Goal: Information Seeking & Learning: Learn about a topic

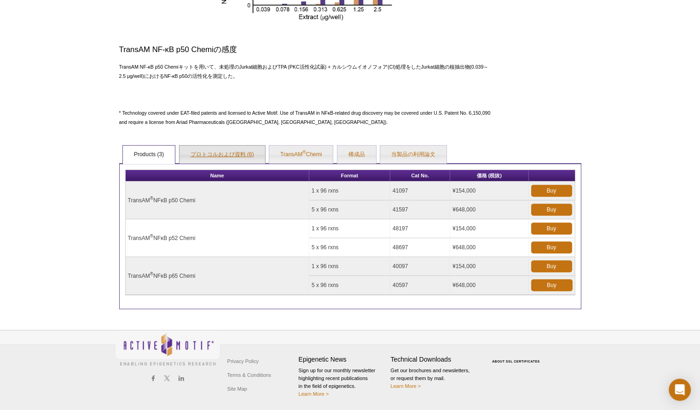
click at [223, 157] on link "プロトコルおよび資料 (6)" at bounding box center [223, 154] width 86 height 18
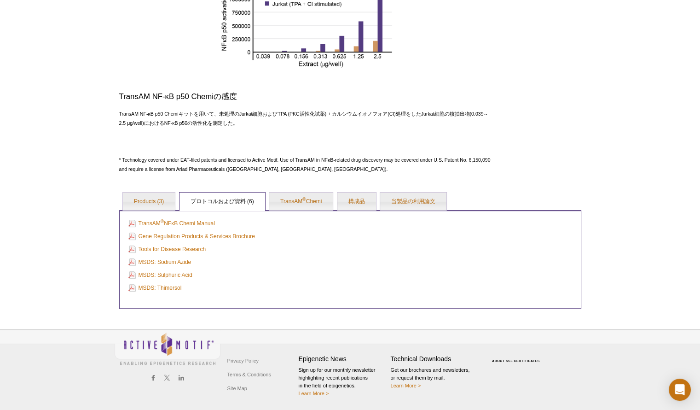
scroll to position [273, 0]
click at [208, 223] on link "TransAM ® NFκB Chemi Manual" at bounding box center [171, 224] width 87 height 10
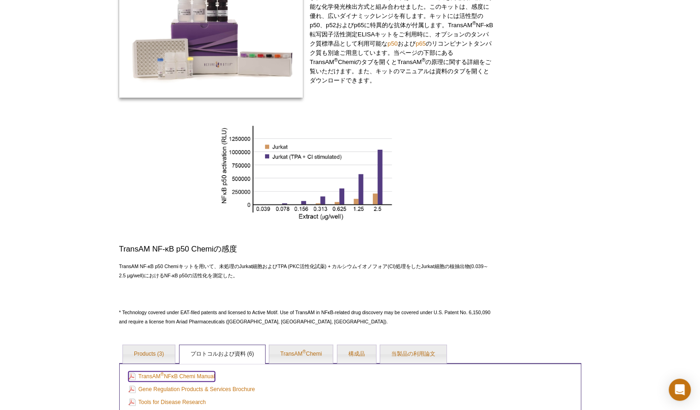
scroll to position [230, 0]
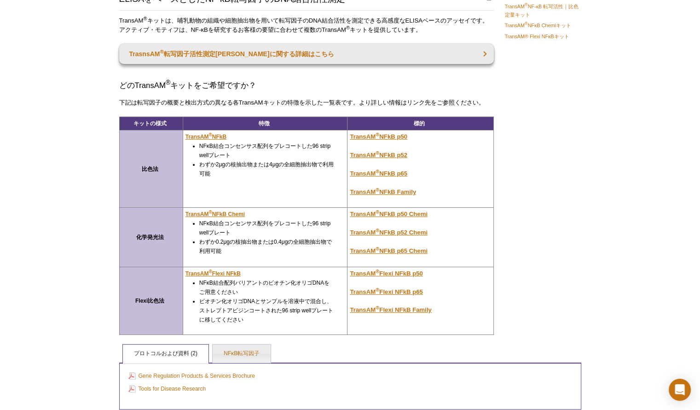
scroll to position [137, 0]
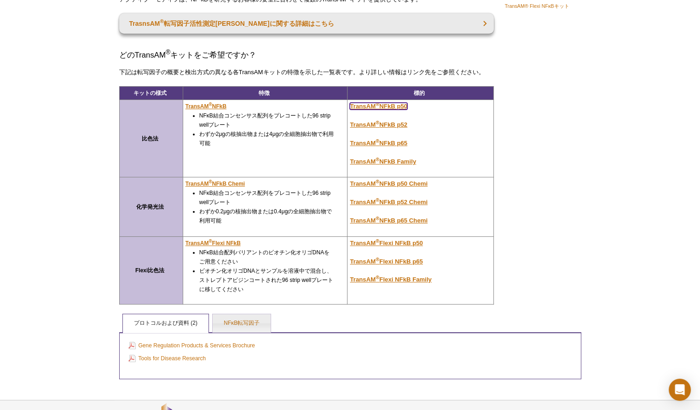
click at [394, 105] on u "TransAM ® NFkB p50" at bounding box center [379, 106] width 58 height 7
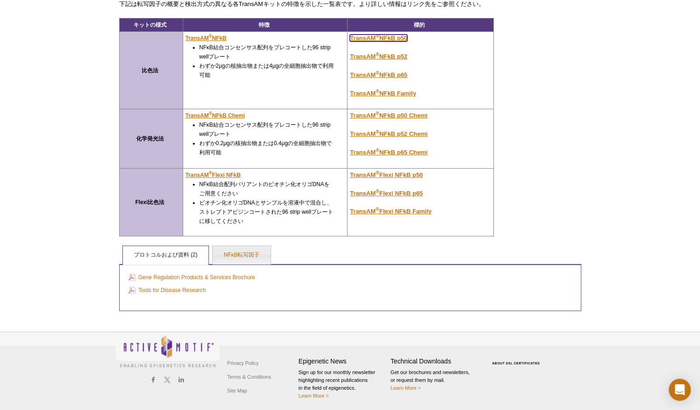
scroll to position [0, 0]
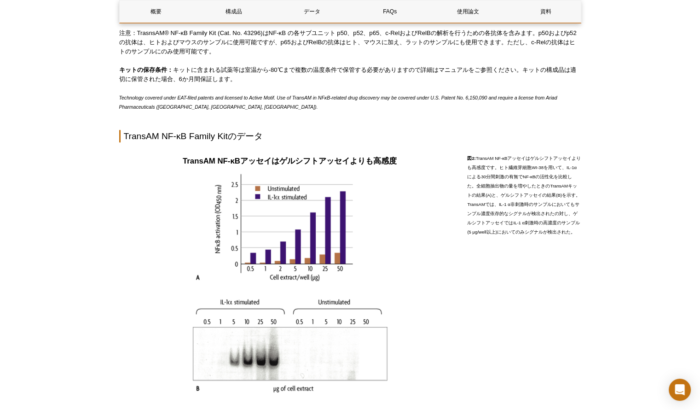
scroll to position [645, 0]
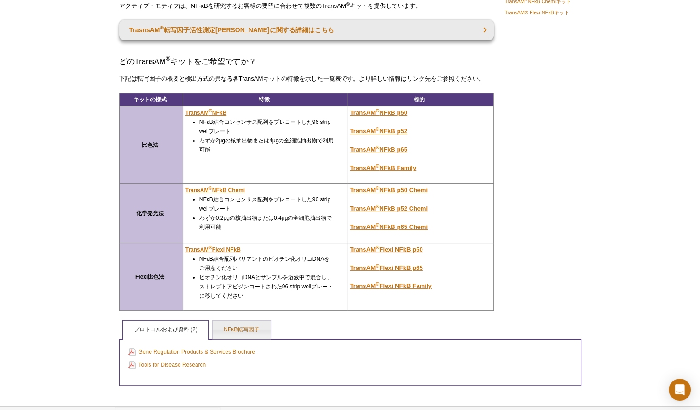
scroll to position [152, 0]
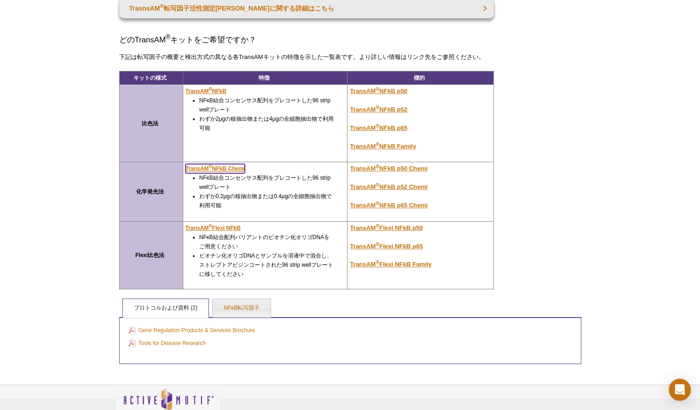
click at [225, 166] on u "TransAM ® NFkB Chemi" at bounding box center [215, 168] width 59 height 6
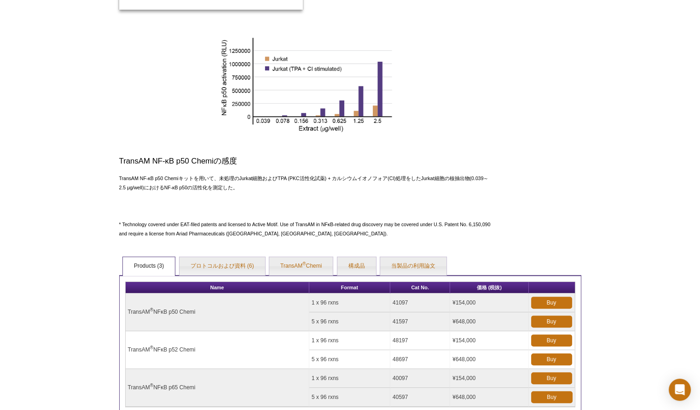
scroll to position [217, 0]
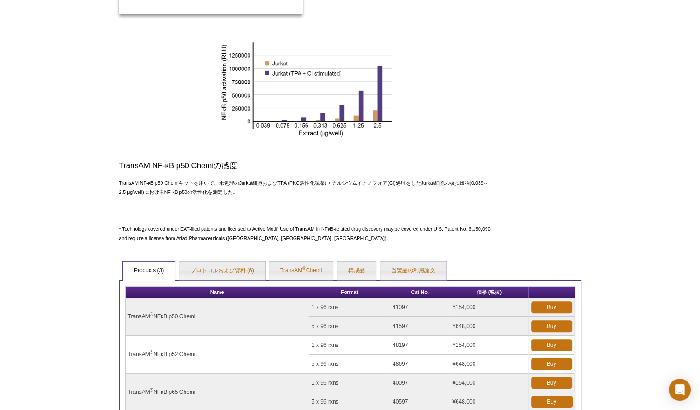
click at [497, 79] on div "AVAILABLE PRODUCTS TransAM ® NF-κB 転写活性｜比色定量キット TransAM® Flexi NFκBキット Availabl…" at bounding box center [350, 139] width 471 height 571
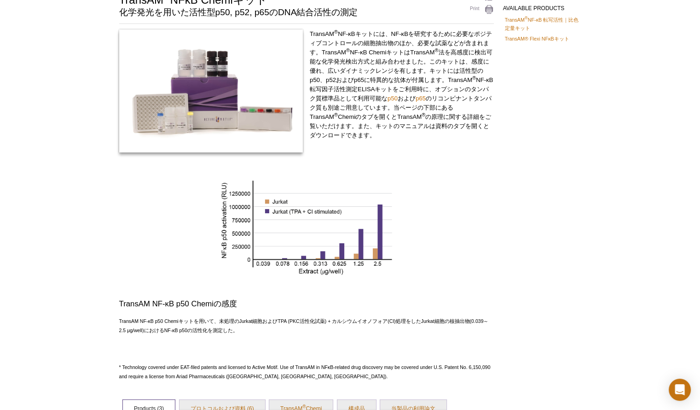
scroll to position [0, 0]
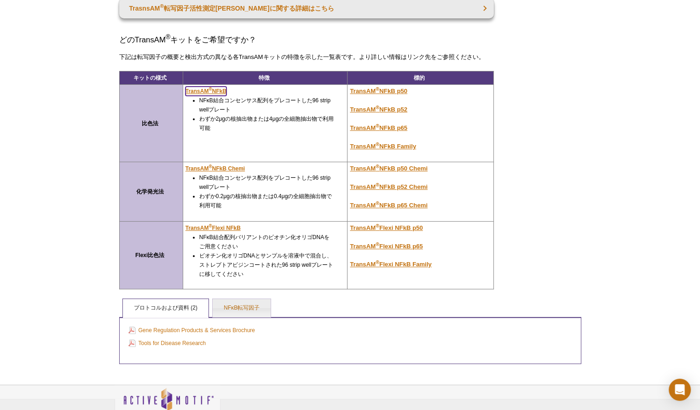
click at [217, 89] on u "TransAM ® NFkB" at bounding box center [206, 91] width 41 height 6
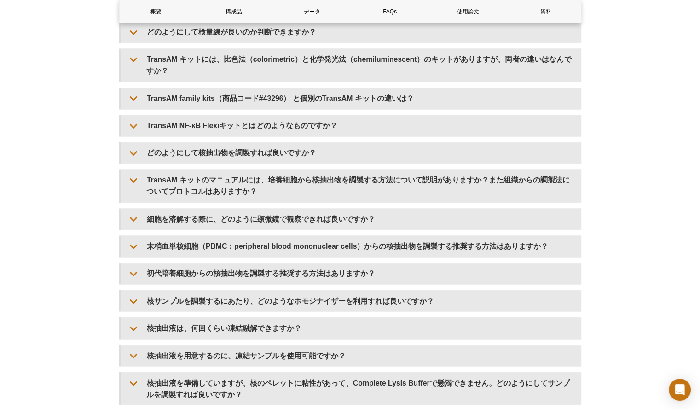
scroll to position [1473, 0]
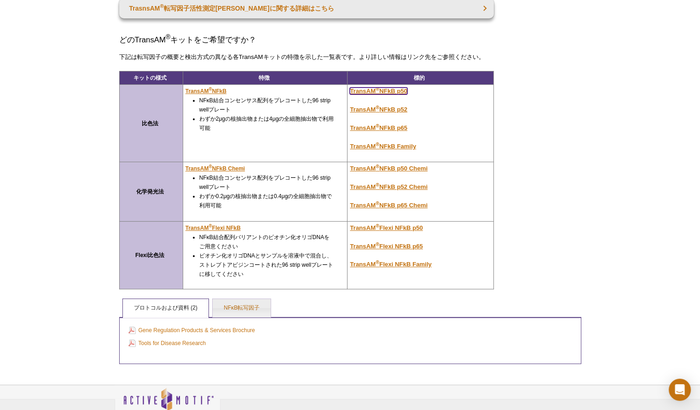
click at [386, 91] on u "TransAM ® NFkB p50" at bounding box center [379, 90] width 58 height 7
